Goal: Information Seeking & Learning: Learn about a topic

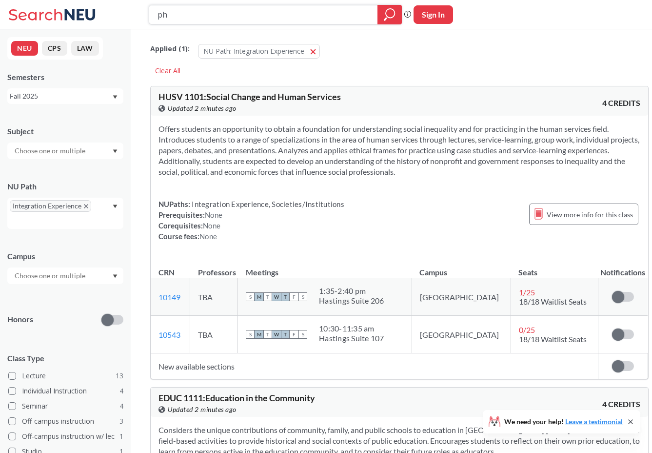
type input "p"
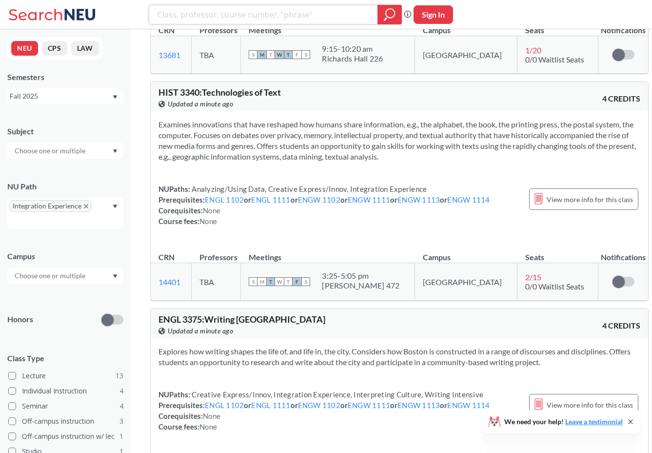
scroll to position [2197, 0]
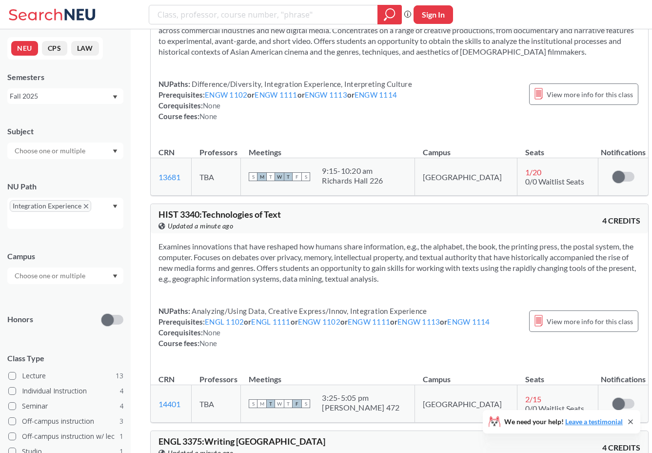
click at [89, 207] on span "Integration Experience" at bounding box center [50, 206] width 81 height 12
click at [84, 204] on icon "X to remove pill" at bounding box center [86, 206] width 4 height 4
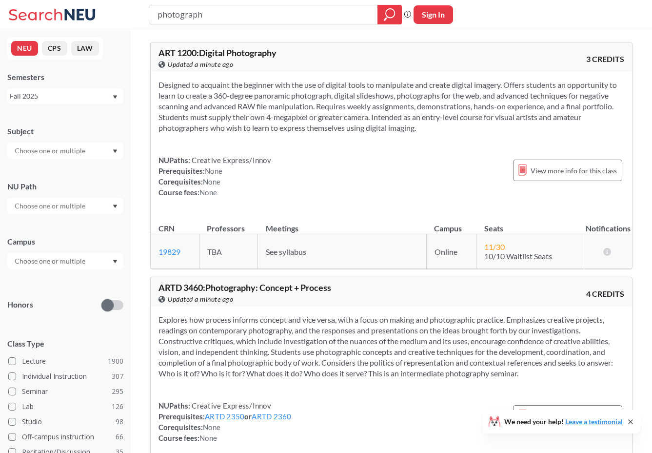
click at [90, 204] on div at bounding box center [65, 206] width 116 height 17
click at [66, 240] on span "Creative Express/Innov" at bounding box center [49, 237] width 72 height 11
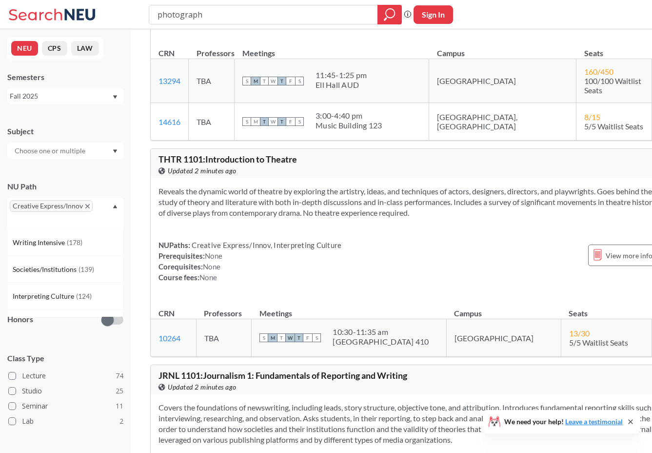
scroll to position [1189, 0]
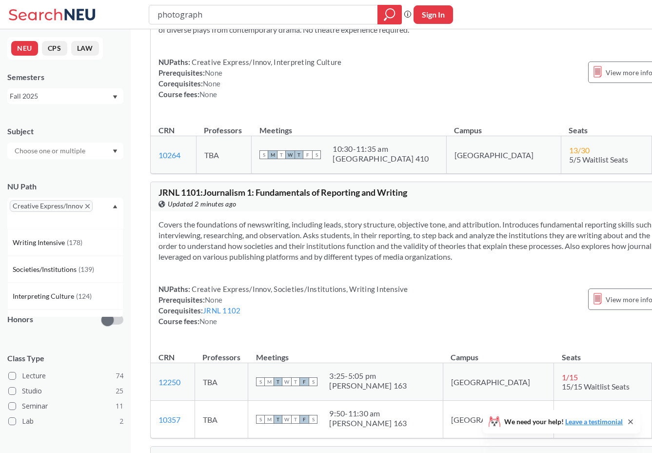
click at [57, 148] on input "text" at bounding box center [51, 151] width 82 height 12
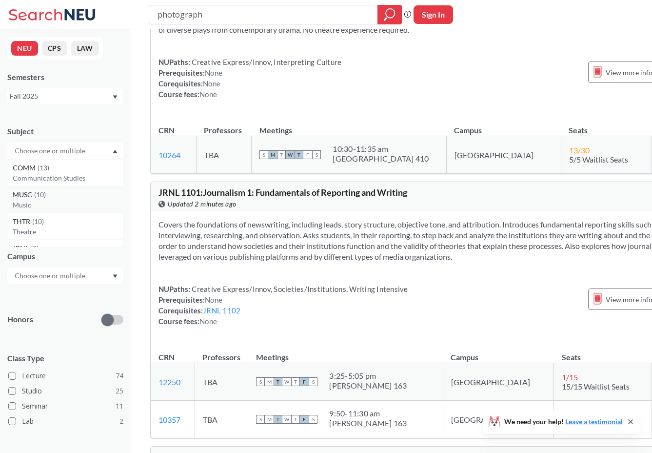
click at [62, 201] on p "Music" at bounding box center [68, 205] width 110 height 10
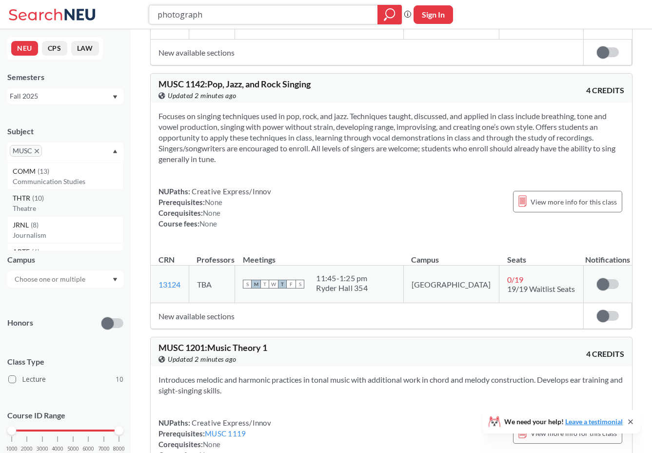
scroll to position [1122, 0]
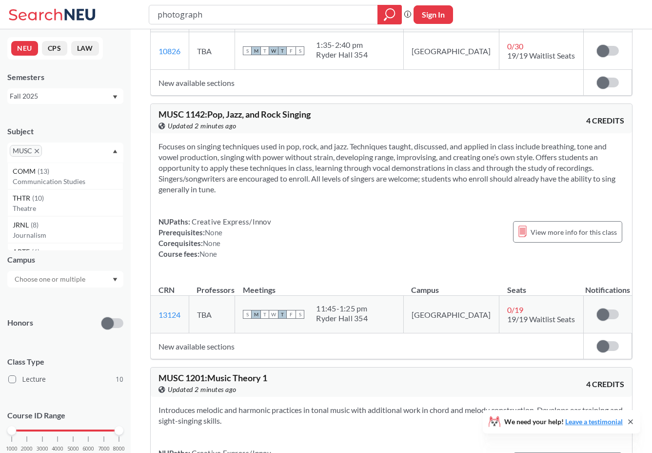
click at [37, 154] on span "MUSC" at bounding box center [26, 151] width 32 height 12
click at [36, 149] on icon "X to remove pill" at bounding box center [37, 151] width 4 height 4
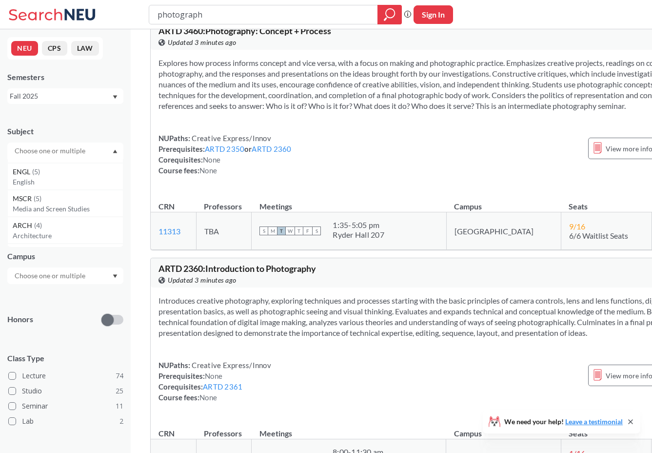
scroll to position [168, 0]
click at [68, 214] on div "ARCH ( 4 )" at bounding box center [68, 214] width 110 height 11
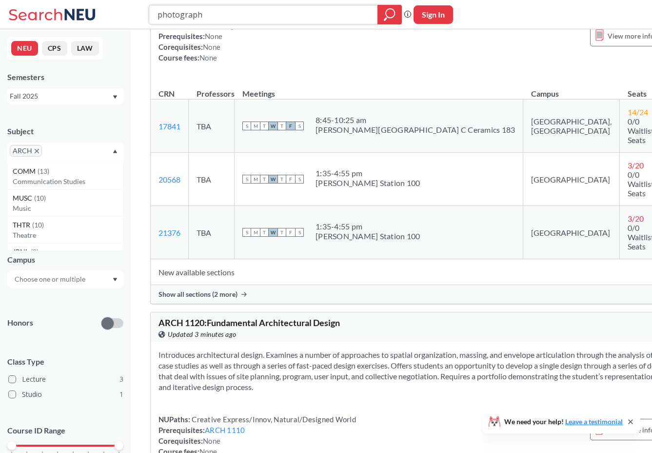
scroll to position [147, 0]
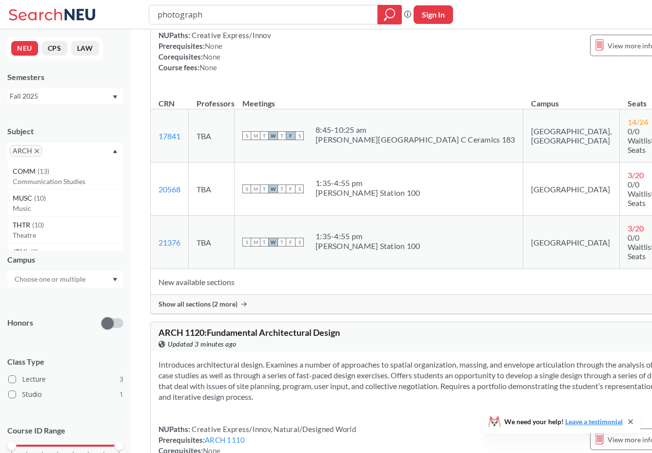
click at [37, 149] on icon "X to remove pill" at bounding box center [37, 151] width 4 height 4
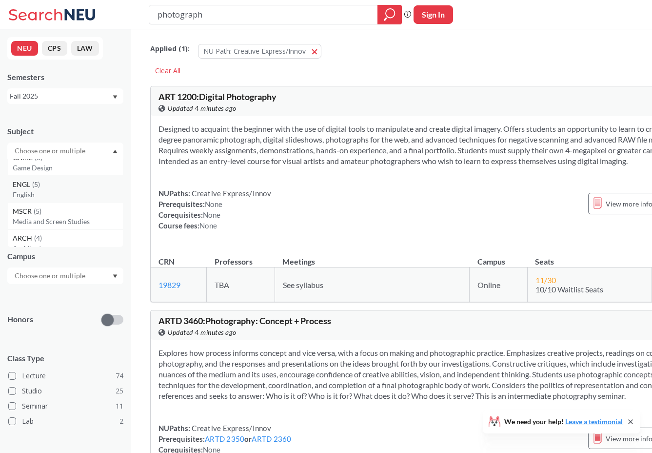
scroll to position [151, 0]
click at [55, 206] on div "MSCR ( 5 )" at bounding box center [68, 204] width 110 height 11
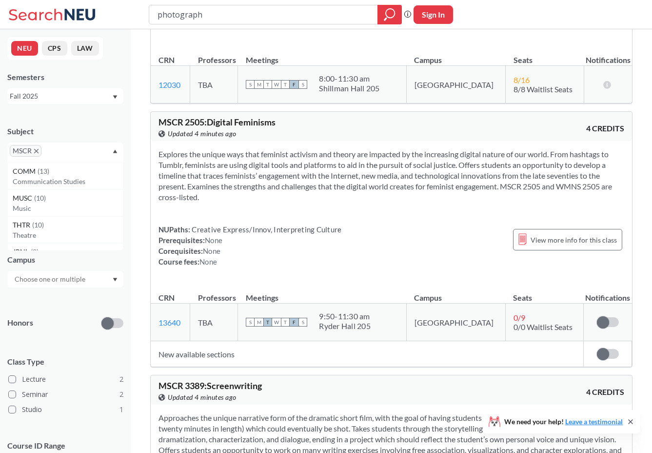
scroll to position [493, 0]
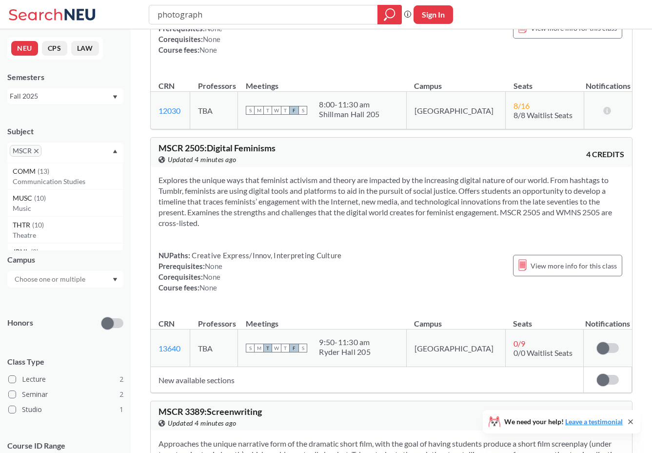
click at [38, 152] on icon "X to remove pill" at bounding box center [36, 151] width 4 height 4
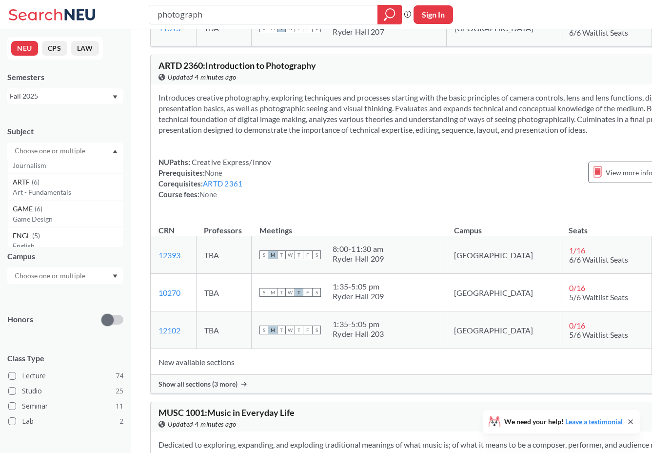
scroll to position [99, 0]
click at [49, 188] on p "Art - Fundamentals" at bounding box center [68, 187] width 110 height 10
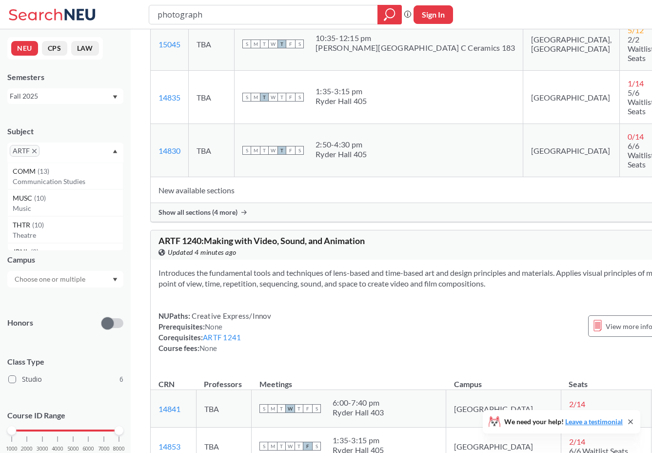
scroll to position [1348, 0]
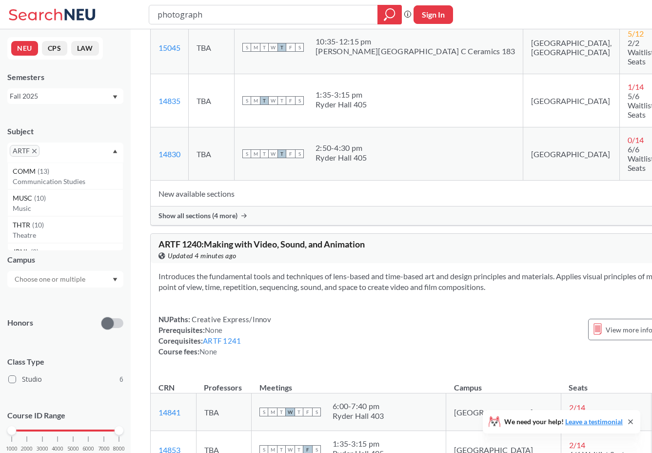
click at [33, 152] on icon "X to remove pill" at bounding box center [34, 151] width 4 height 4
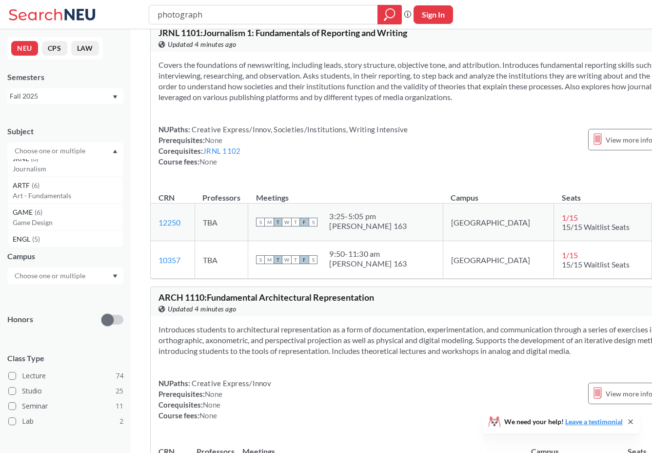
scroll to position [91, 0]
click at [60, 217] on p "Game Design" at bounding box center [68, 222] width 110 height 10
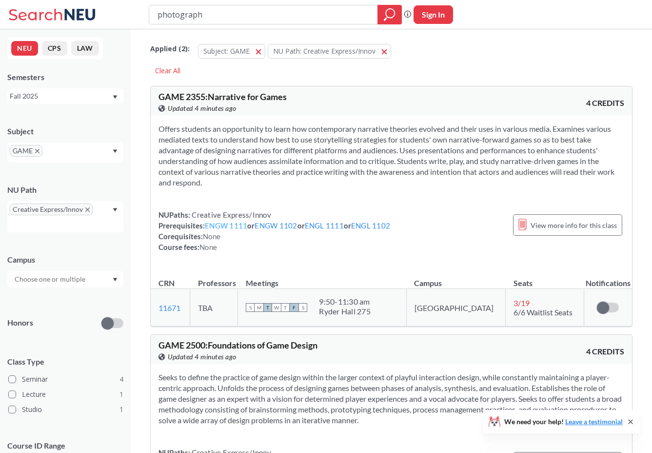
click at [241, 226] on link "ENGW 1111" at bounding box center [226, 225] width 42 height 9
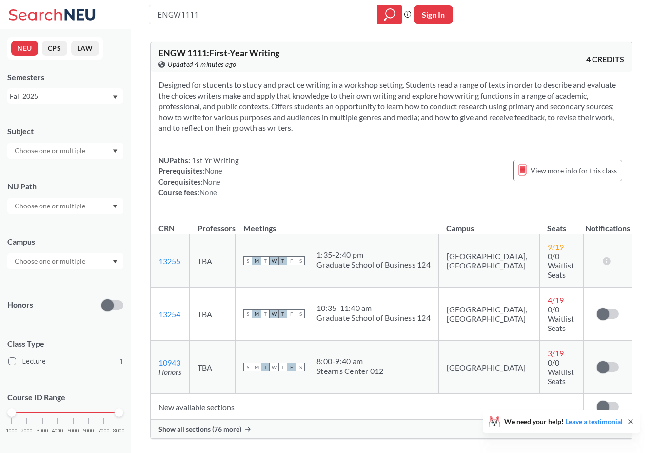
type input "photograph"
